Goal: Navigation & Orientation: Find specific page/section

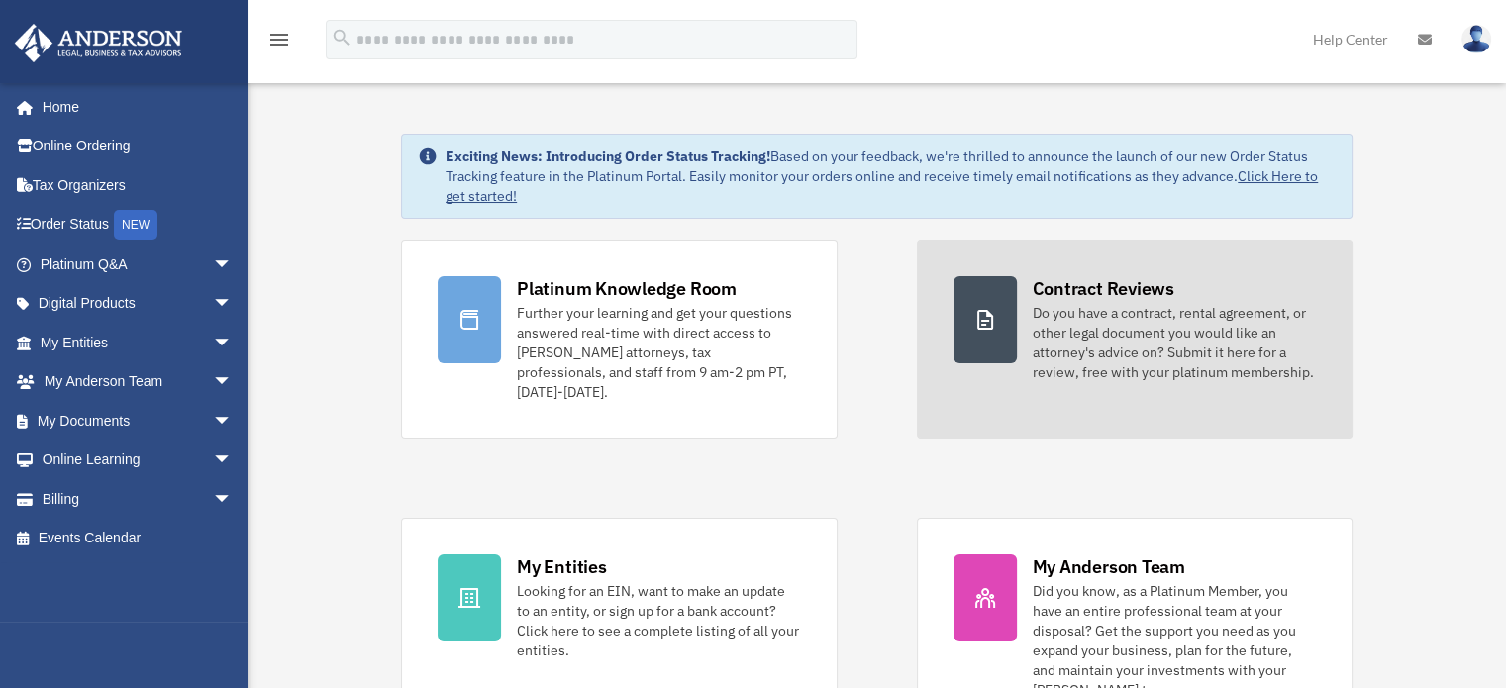
click at [1171, 324] on div "Do you have a contract, rental agreement, or other legal document you would lik…" at bounding box center [1174, 342] width 283 height 79
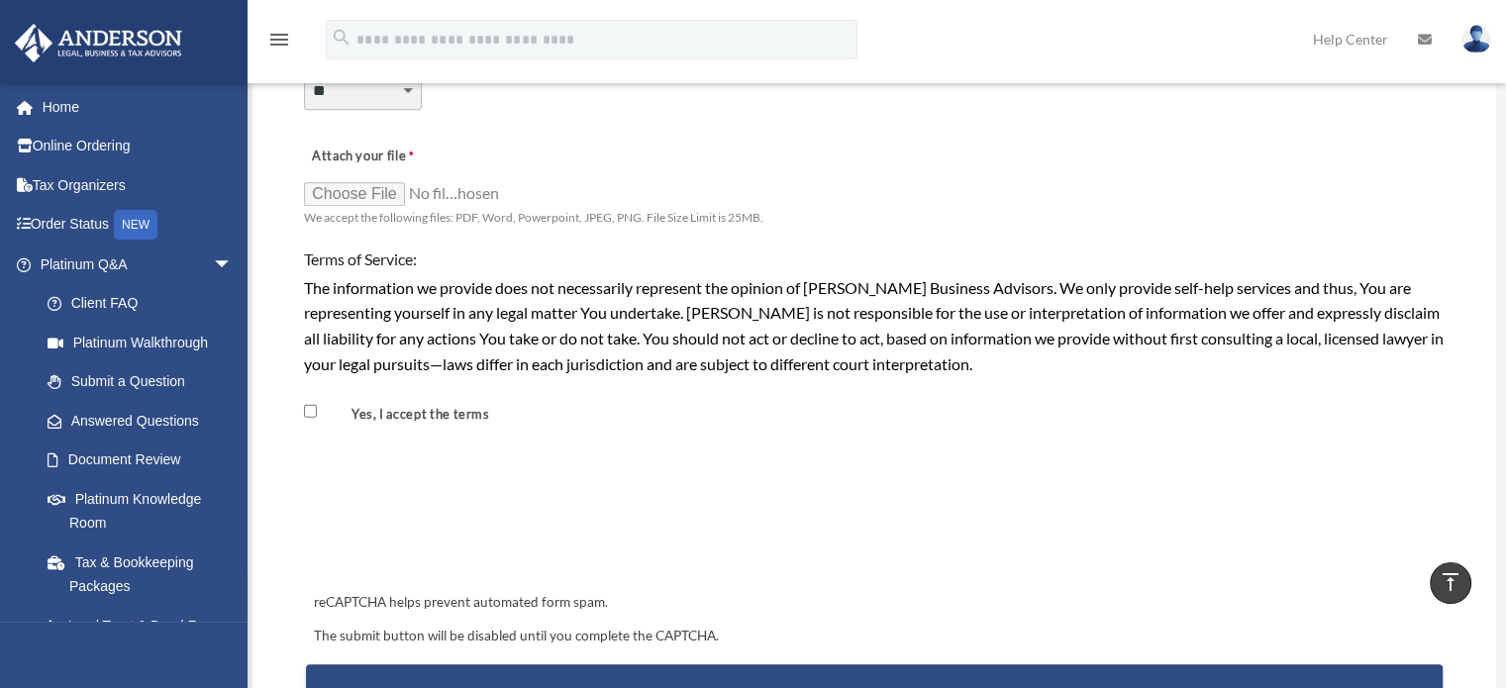
scroll to position [1385, 0]
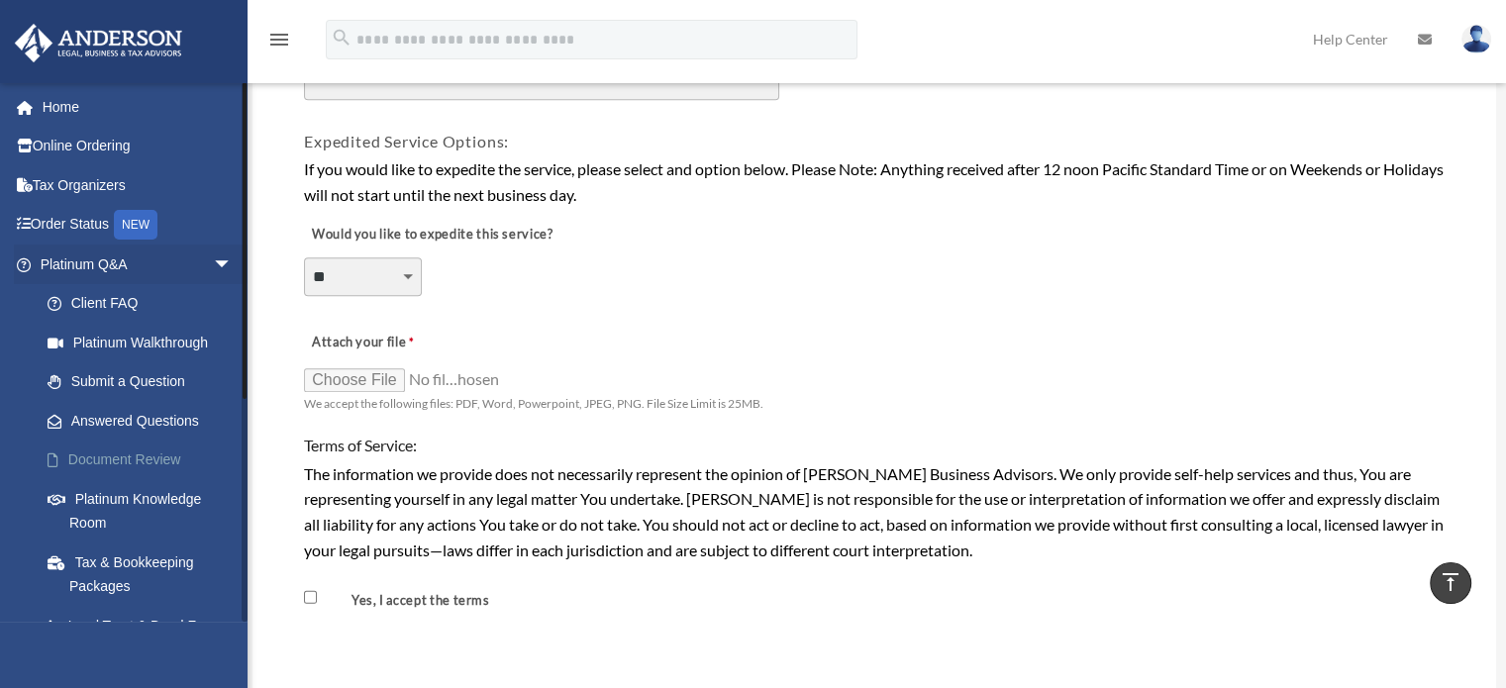
click at [155, 455] on link "Document Review" at bounding box center [145, 461] width 235 height 40
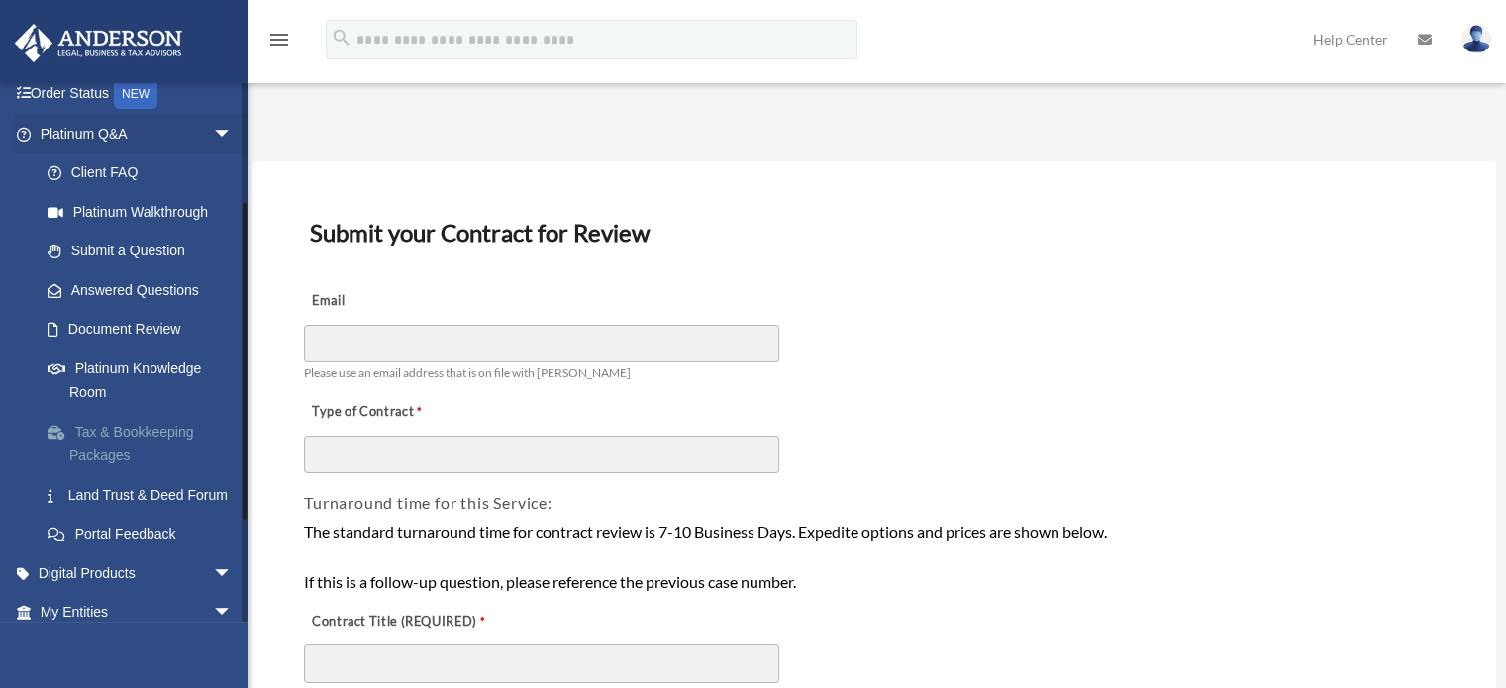
scroll to position [198, 0]
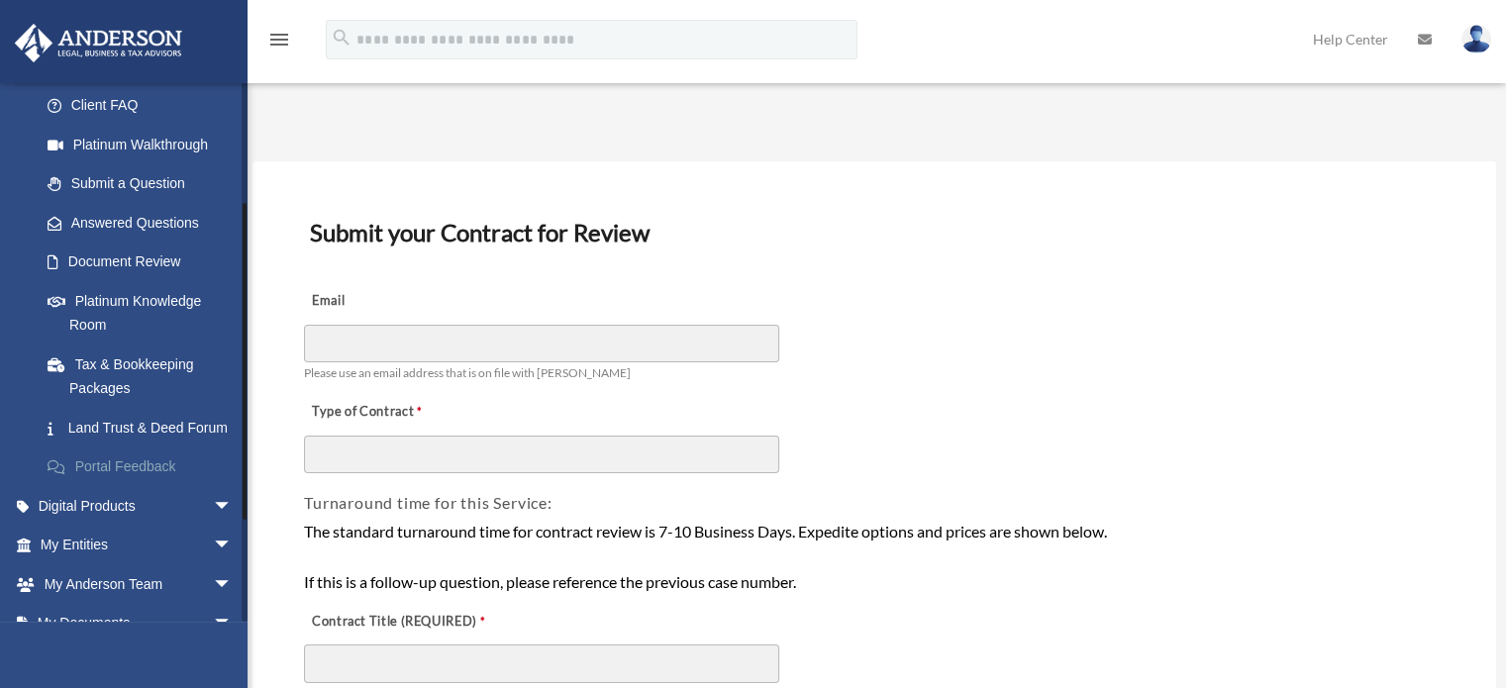
click at [171, 478] on link "Portal Feedback" at bounding box center [145, 468] width 235 height 40
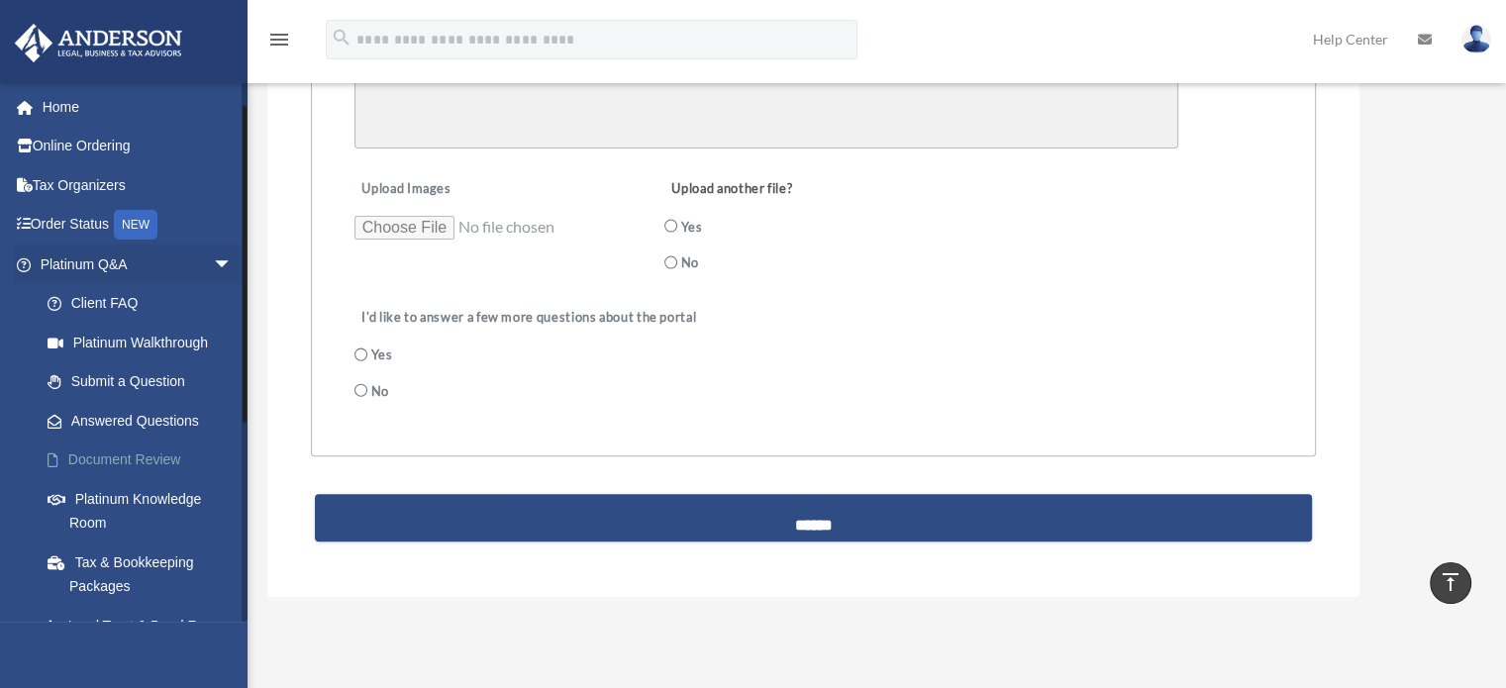
scroll to position [297, 0]
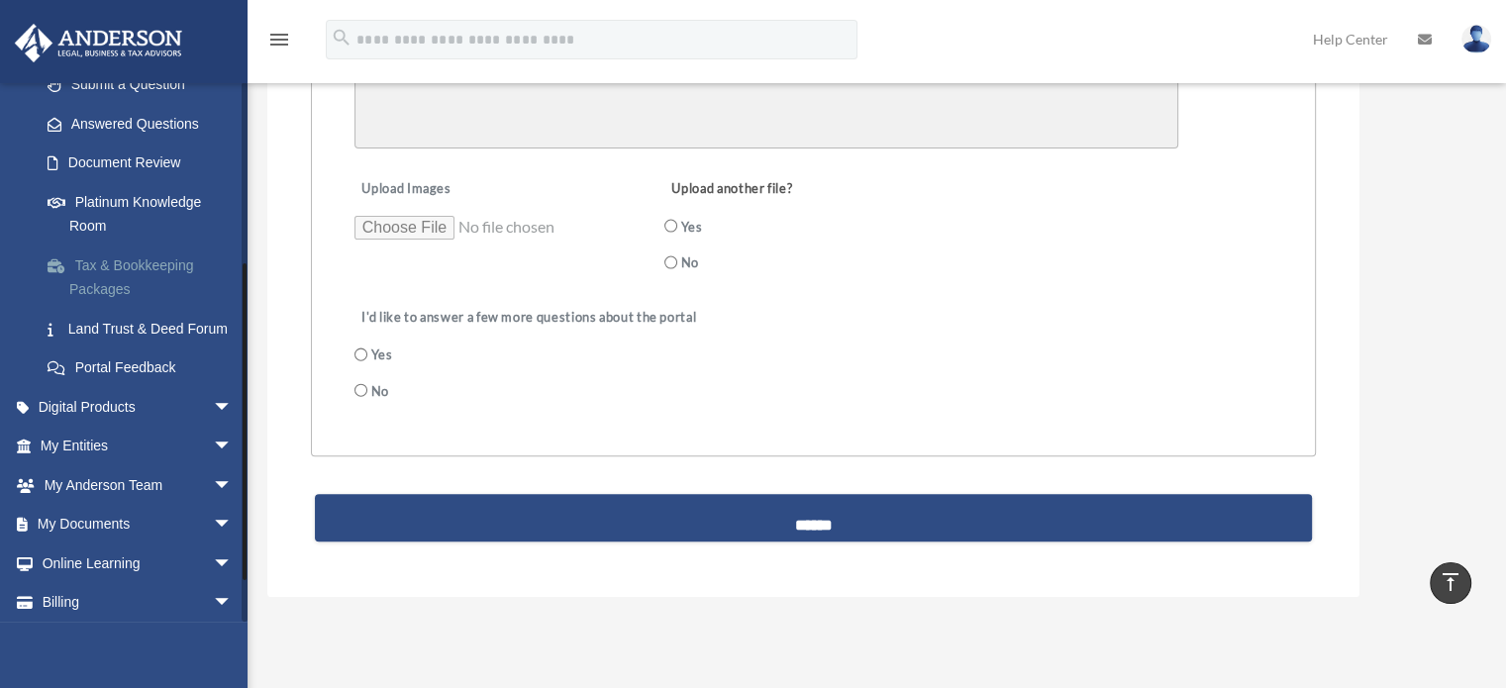
click at [127, 273] on link "Tax & Bookkeeping Packages" at bounding box center [145, 277] width 235 height 63
